Goal: Navigation & Orientation: Find specific page/section

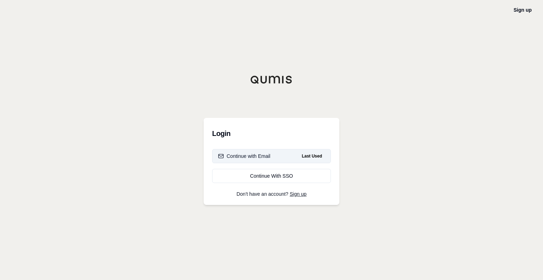
click at [263, 158] on div "Continue with Email" at bounding box center [244, 155] width 52 height 7
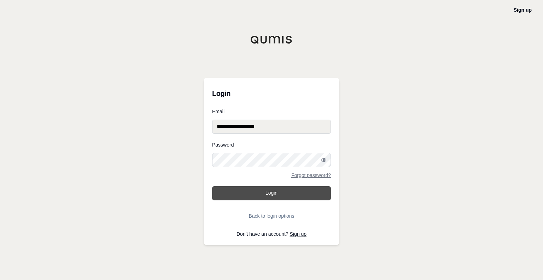
click at [276, 192] on button "Login" at bounding box center [271, 193] width 119 height 14
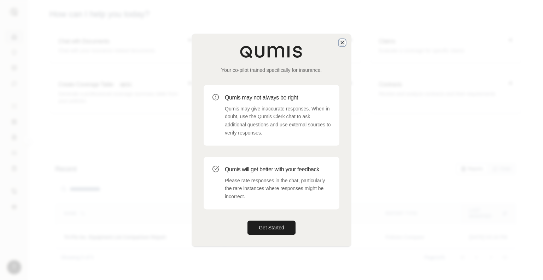
click at [341, 42] on icon "button" at bounding box center [342, 43] width 6 height 6
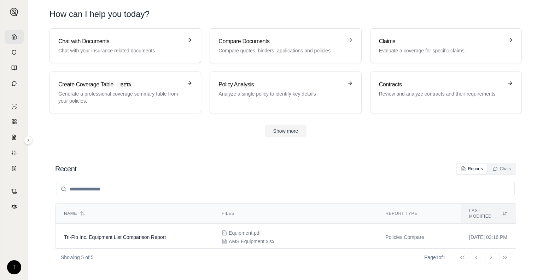
click at [460, 133] on div "Show more" at bounding box center [285, 130] width 472 height 13
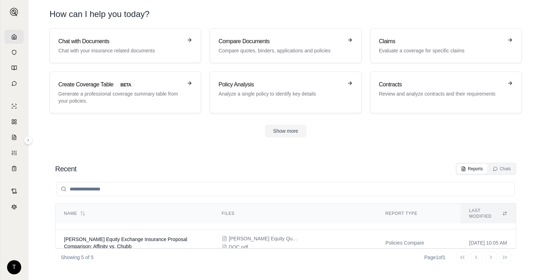
scroll to position [115, 0]
click at [285, 130] on button "Show more" at bounding box center [286, 130] width 42 height 13
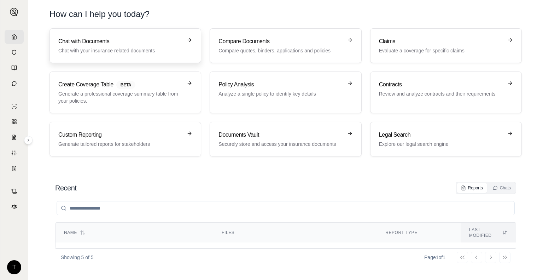
click at [102, 57] on link "Chat with Documents Chat with your insurance related documents" at bounding box center [125, 45] width 152 height 35
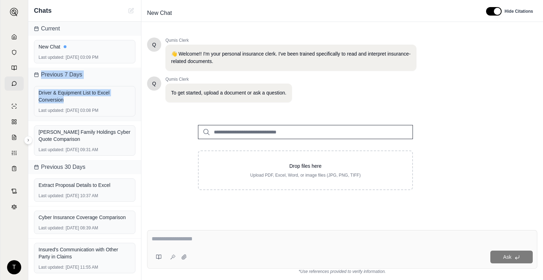
drag, startPoint x: 139, startPoint y: 72, endPoint x: 139, endPoint y: 98, distance: 26.2
click at [139, 98] on div "Previous 7 Days Driver & Equipment List to Excel Conversion Last updated: [DATE…" at bounding box center [84, 114] width 113 height 92
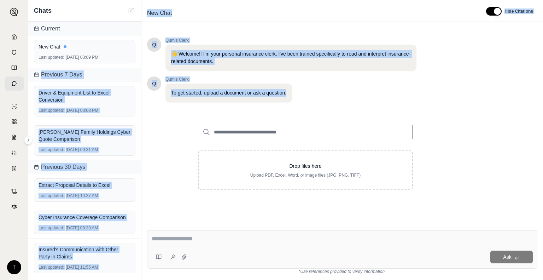
drag, startPoint x: 139, startPoint y: 68, endPoint x: 142, endPoint y: 120, distance: 52.4
click at [142, 120] on div "Chats Current New Chat Last updated: [DATE] 03:09 PM Previous 7 Days Driver & E…" at bounding box center [285, 140] width 515 height 280
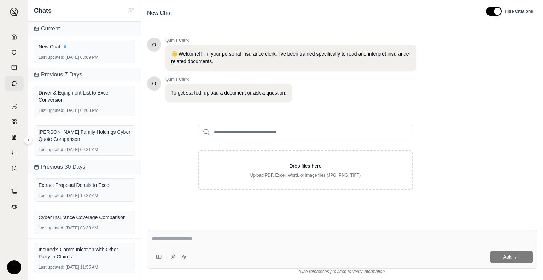
click at [158, 148] on div "Drop files here Upload PDF, Excel, Word, or image files (JPG, PNG, TIFF)" at bounding box center [305, 157] width 317 height 88
click at [139, 148] on div "[PERSON_NAME] Family Holdings Cyber Quote Comparison Last updated: [DATE] 09:31…" at bounding box center [84, 140] width 113 height 39
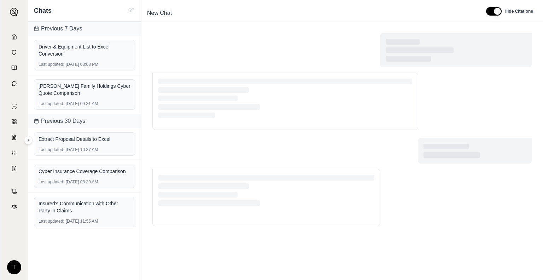
click at [139, 148] on div "Extract Proposal Details to Excel Last updated: [DATE] 10:37 AM" at bounding box center [84, 144] width 113 height 32
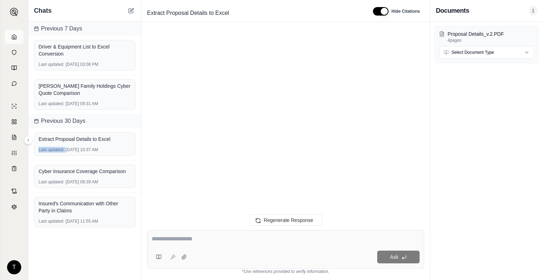
click at [12, 34] on icon at bounding box center [14, 37] width 6 height 6
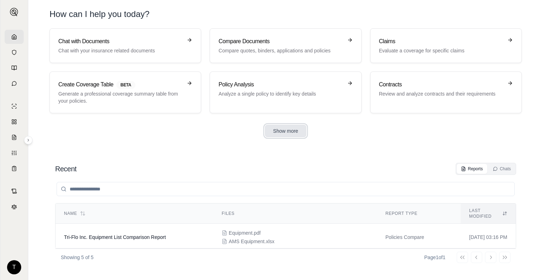
click at [285, 133] on button "Show more" at bounding box center [286, 130] width 42 height 13
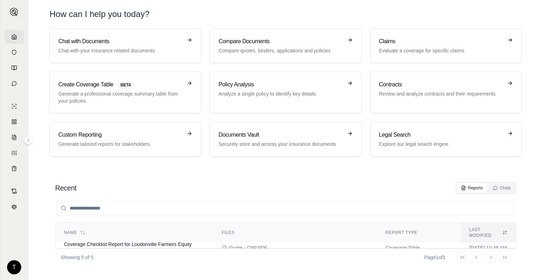
scroll to position [104, 0]
click at [177, 87] on h3 "Create Coverage Table BETA" at bounding box center [120, 84] width 124 height 8
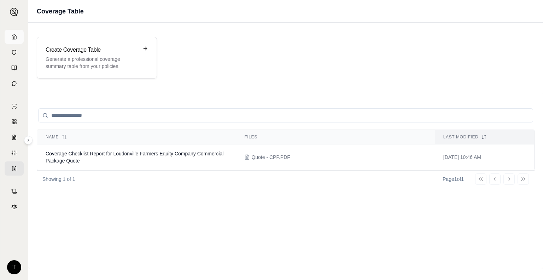
click at [11, 40] on link at bounding box center [14, 37] width 19 height 14
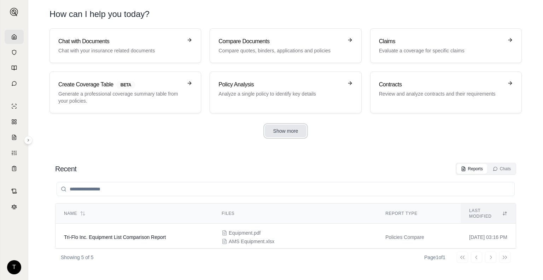
click at [277, 125] on button "Show more" at bounding box center [286, 130] width 42 height 13
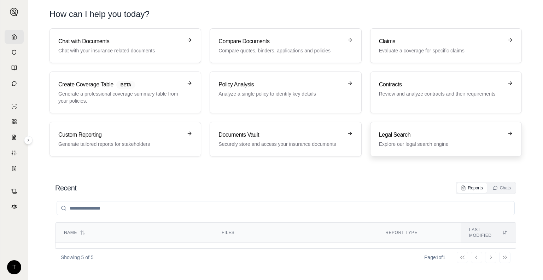
click at [464, 134] on h3 "Legal Search" at bounding box center [441, 134] width 124 height 8
click at [176, 137] on h3 "Custom Reporting" at bounding box center [120, 134] width 124 height 8
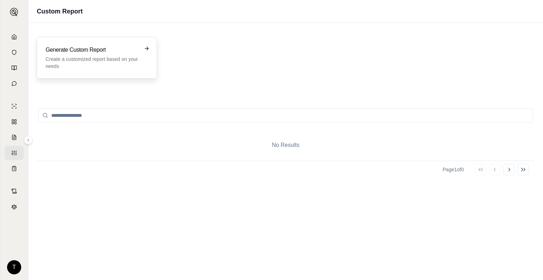
click at [124, 63] on p "Create a customized report based on your needs" at bounding box center [92, 62] width 93 height 14
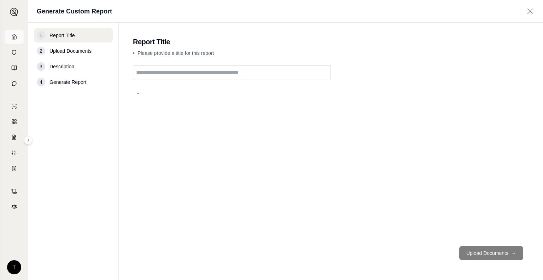
click at [17, 36] on link at bounding box center [14, 37] width 19 height 14
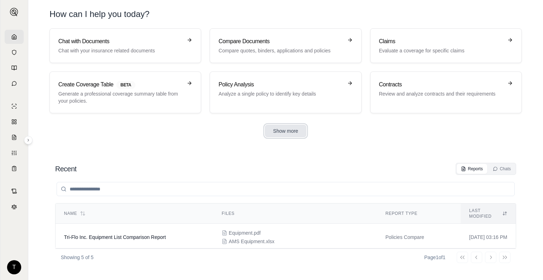
click at [289, 131] on button "Show more" at bounding box center [286, 130] width 42 height 13
